Goal: Navigation & Orientation: Find specific page/section

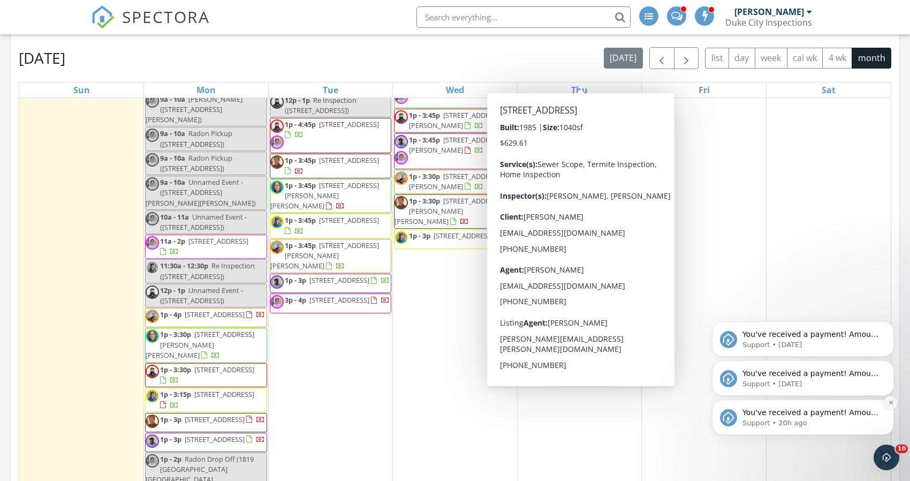
click at [890, 402] on icon "Dismiss notification" at bounding box center [890, 402] width 4 height 4
click at [890, 402] on icon "Dismiss notification" at bounding box center [890, 402] width 3 height 3
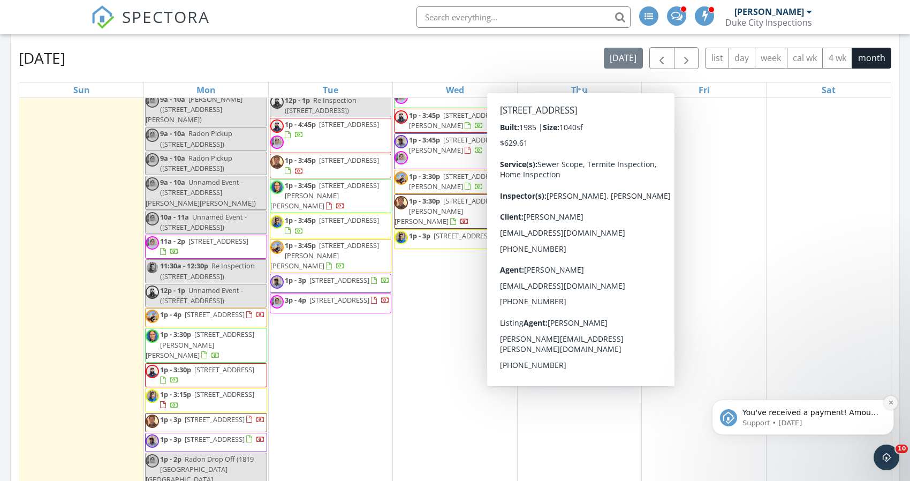
click at [889, 405] on icon "Dismiss notification" at bounding box center [891, 402] width 6 height 6
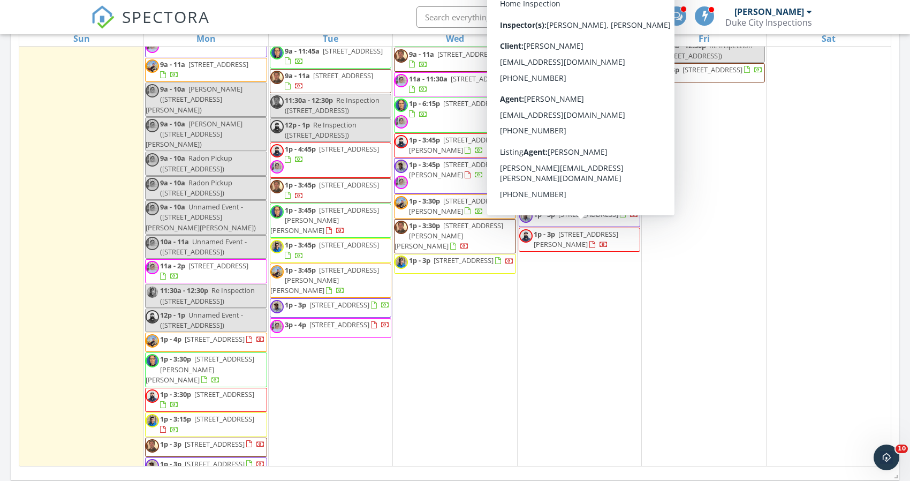
scroll to position [2563, 0]
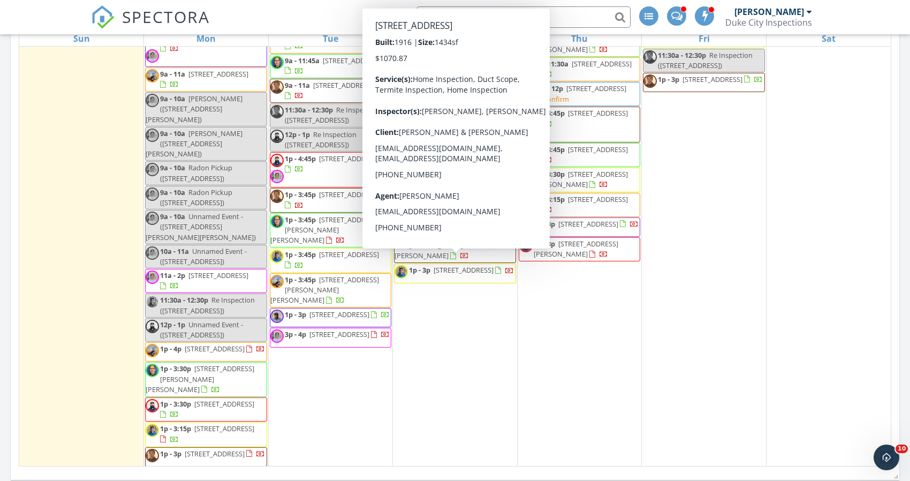
click at [6, 253] on div "[DATE] [PERSON_NAME] No results found New Inspection New Quote Map + − Leaflet …" at bounding box center [455, 56] width 910 height 867
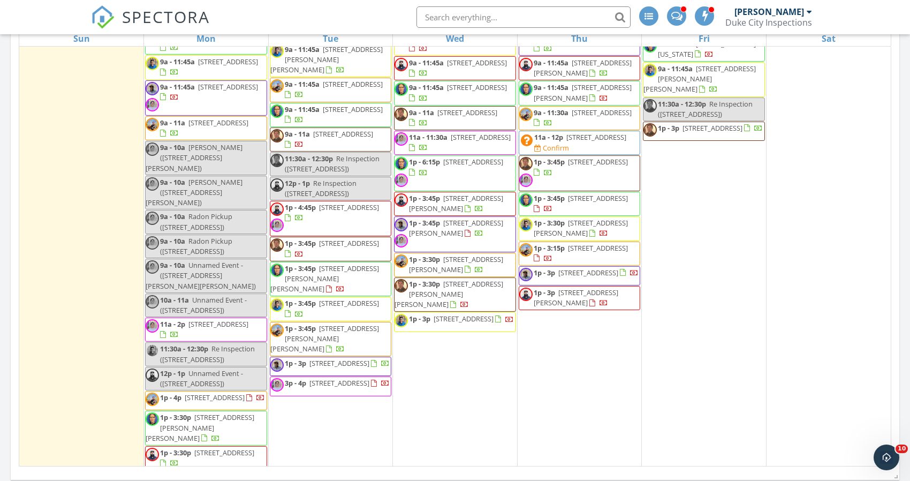
scroll to position [2516, 0]
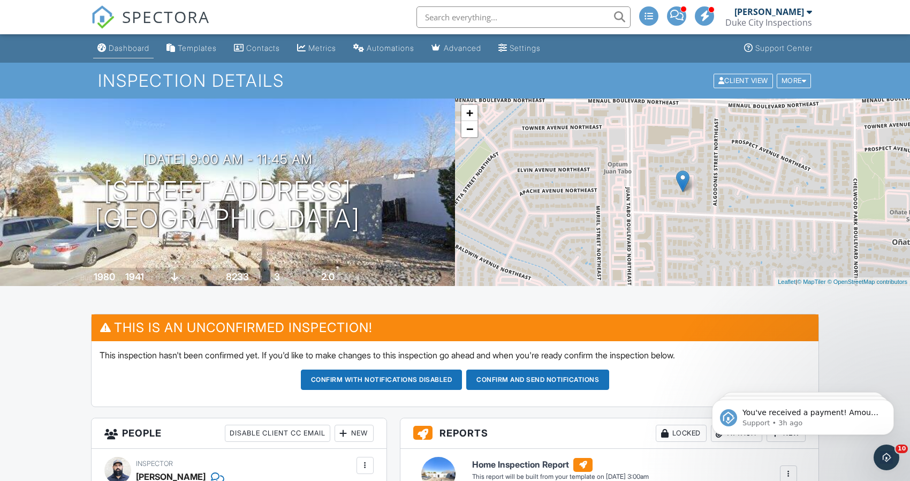
click at [124, 54] on link "Dashboard" at bounding box center [123, 49] width 60 height 20
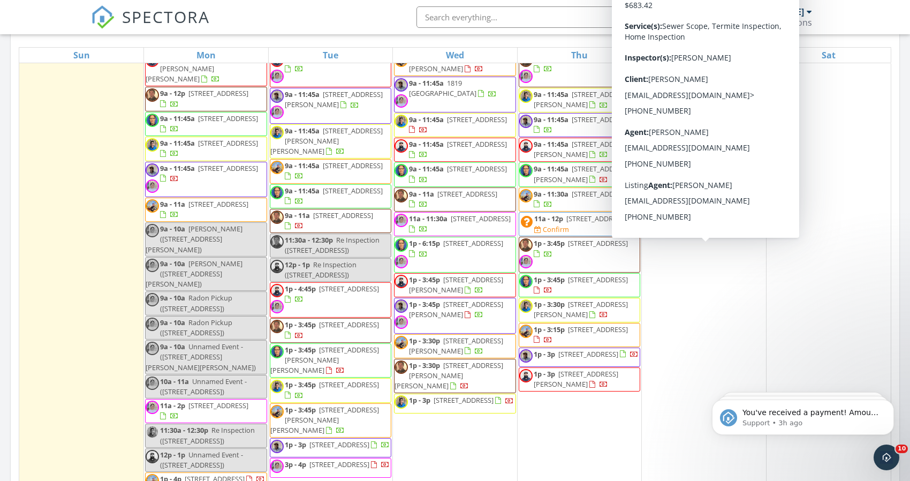
scroll to position [2450, 0]
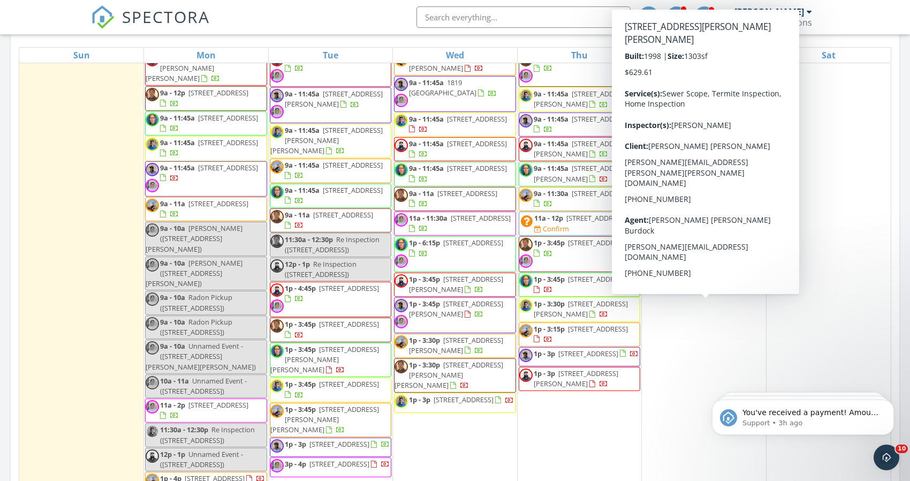
click at [685, 154] on span "9a - 11:45a" at bounding box center [675, 149] width 35 height 10
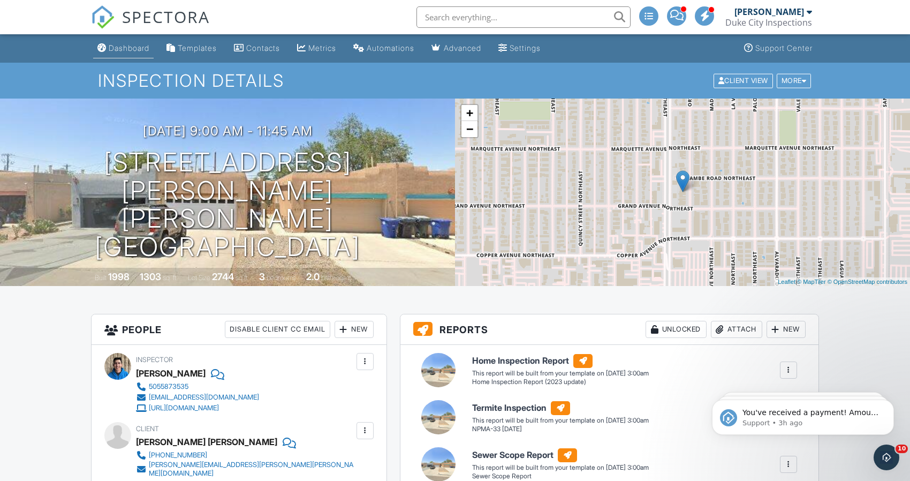
click at [129, 59] on li "Dashboard" at bounding box center [123, 48] width 65 height 28
click at [109, 49] on div "Dashboard" at bounding box center [129, 47] width 41 height 9
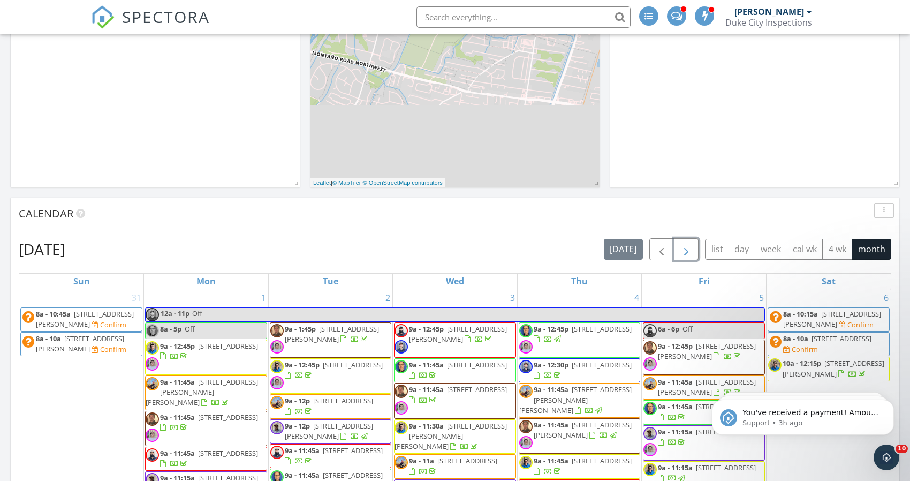
click at [684, 255] on span "button" at bounding box center [686, 249] width 13 height 13
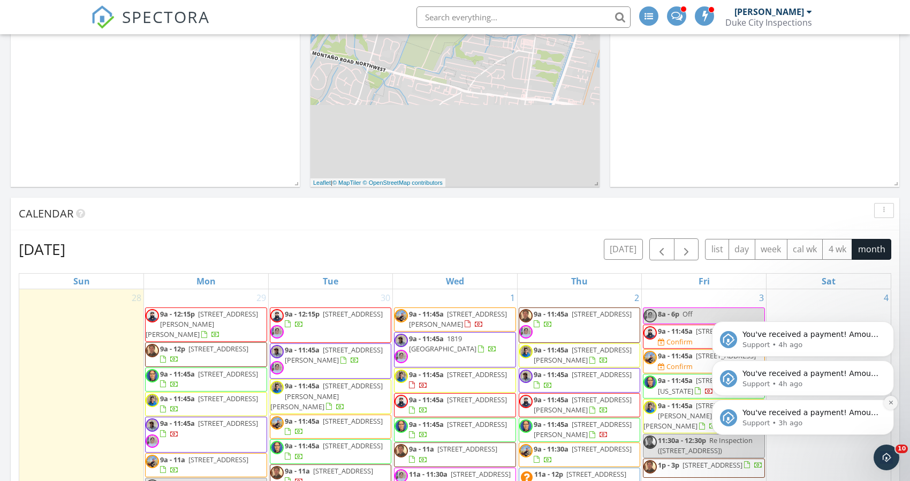
click at [889, 405] on icon "Dismiss notification" at bounding box center [891, 402] width 6 height 6
click at [889, 405] on icon "Dismiss notification" at bounding box center [890, 402] width 5 height 5
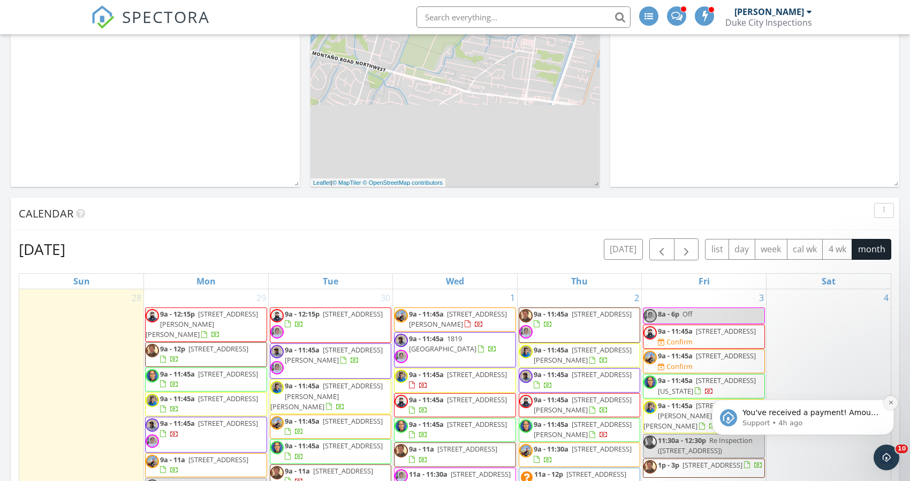
click at [889, 403] on icon "Dismiss notification" at bounding box center [890, 402] width 4 height 4
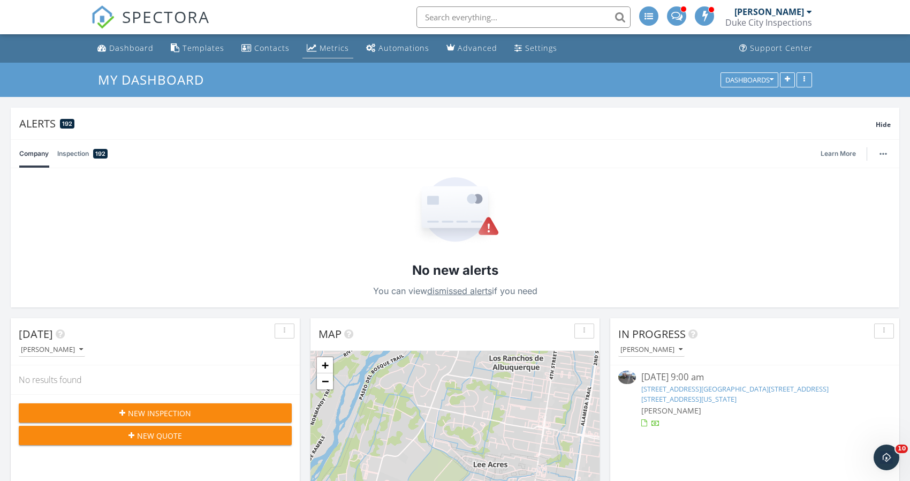
click at [319, 53] on div "Metrics" at bounding box center [333, 48] width 29 height 10
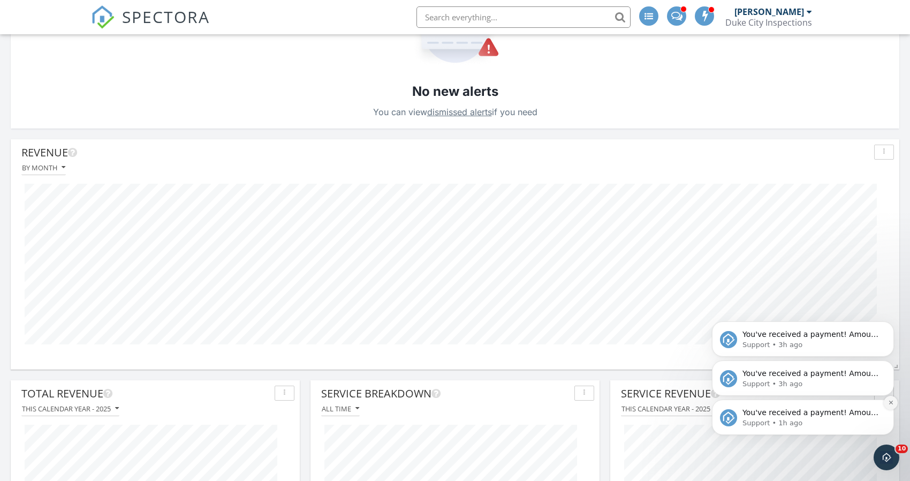
click at [893, 405] on icon "Dismiss notification" at bounding box center [891, 402] width 6 height 6
click at [890, 401] on icon "Dismiss notification" at bounding box center [891, 402] width 6 height 6
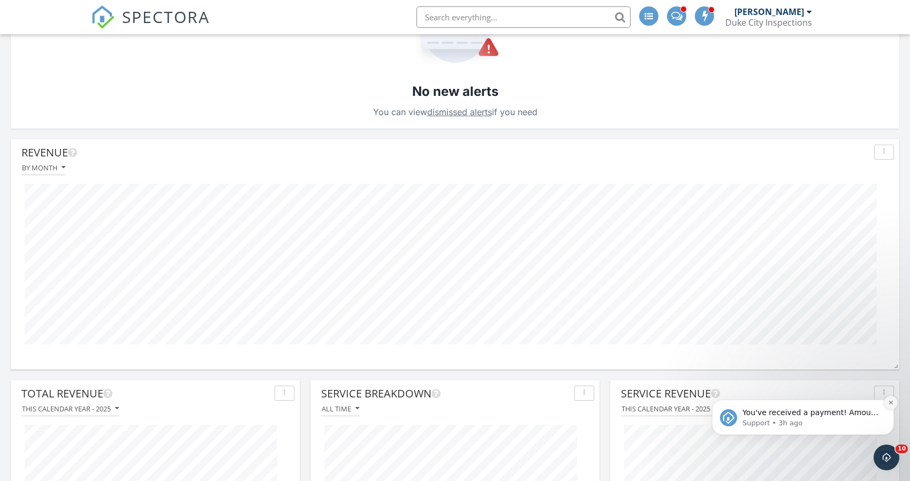
click at [889, 402] on icon "Dismiss notification" at bounding box center [891, 402] width 6 height 6
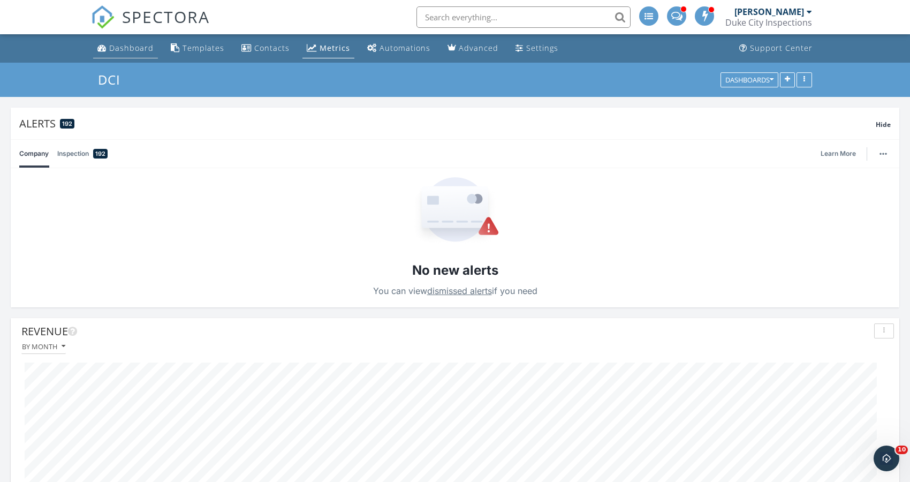
click at [137, 54] on link "Dashboard" at bounding box center [125, 49] width 65 height 20
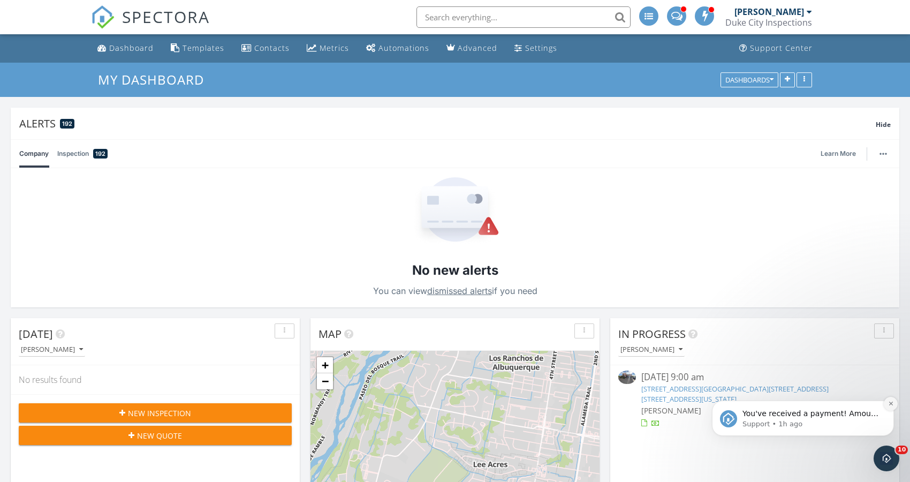
click at [893, 403] on icon "Dismiss notification" at bounding box center [891, 403] width 6 height 6
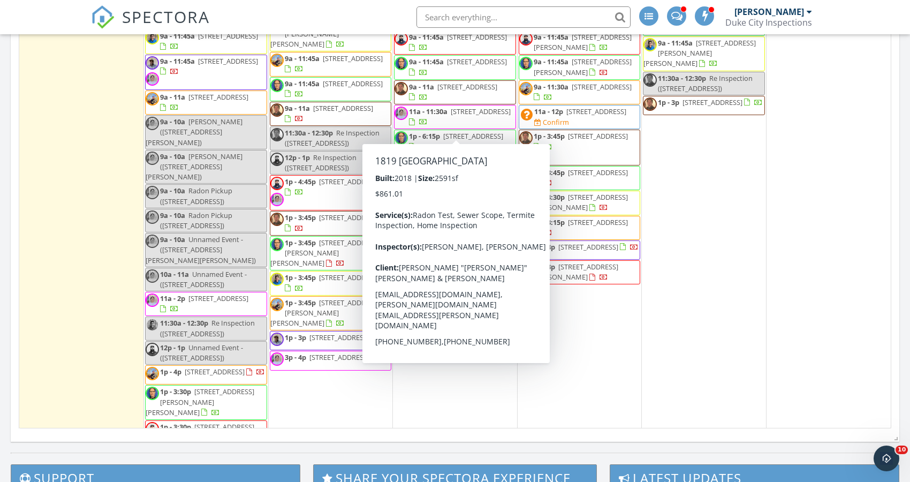
scroll to position [2517, 0]
